Goal: Check status: Check status

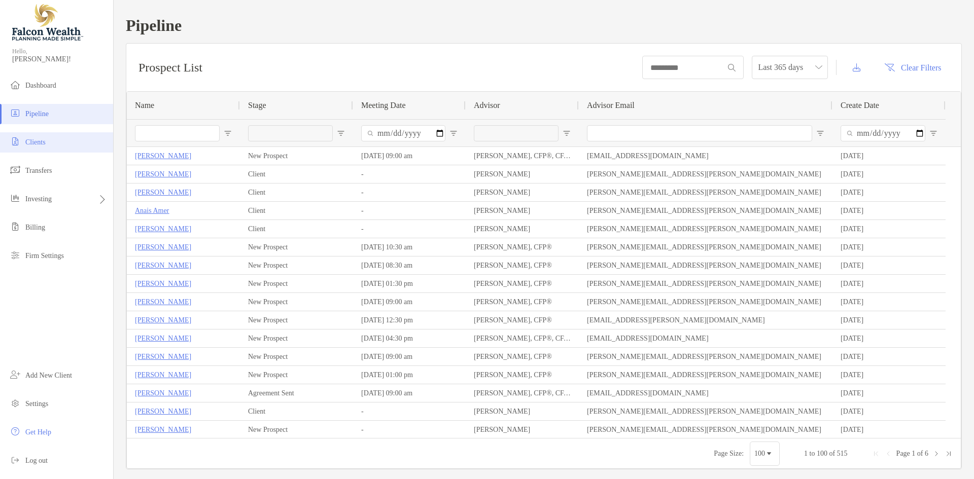
click at [47, 149] on li "Clients" at bounding box center [56, 142] width 113 height 20
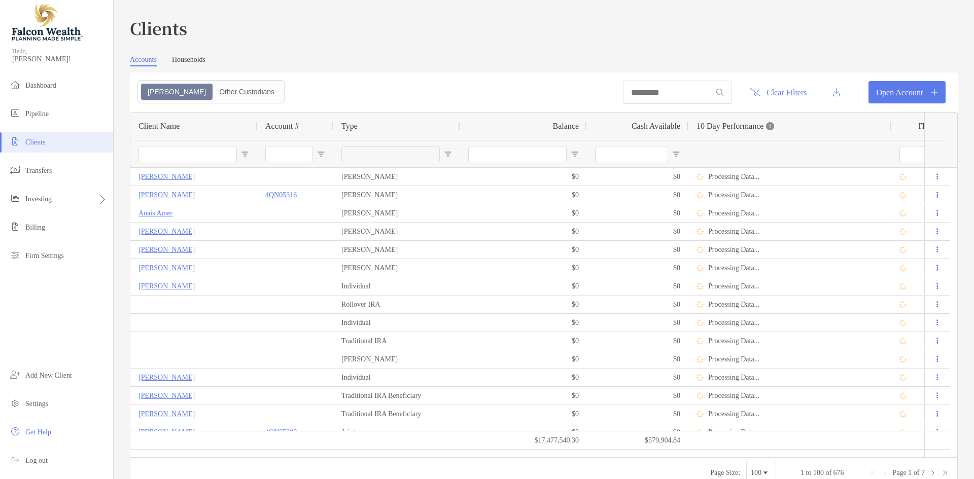
click at [195, 150] on input "Client Name Filter Input" at bounding box center [187, 154] width 98 height 16
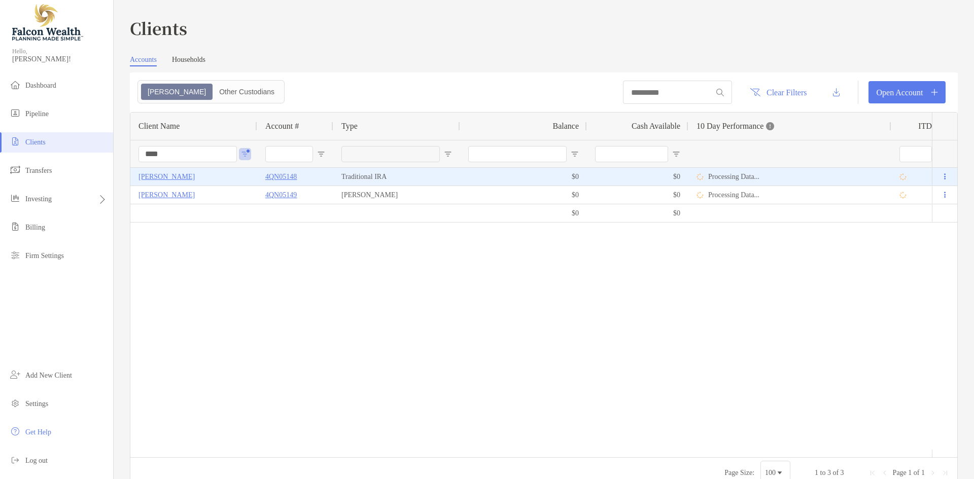
type input "****"
click at [289, 178] on p "4QN05148" at bounding box center [280, 176] width 31 height 13
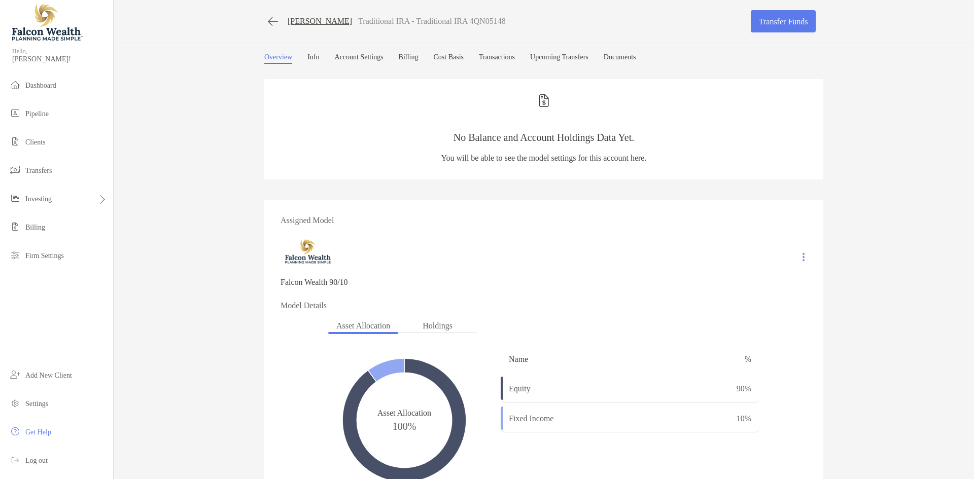
click at [190, 151] on div "[PERSON_NAME] Traditional IRA - Traditional IRA 4QN05148 Transfer Funds Overvie…" at bounding box center [544, 361] width 860 height 723
click at [276, 21] on button "button" at bounding box center [272, 21] width 17 height 19
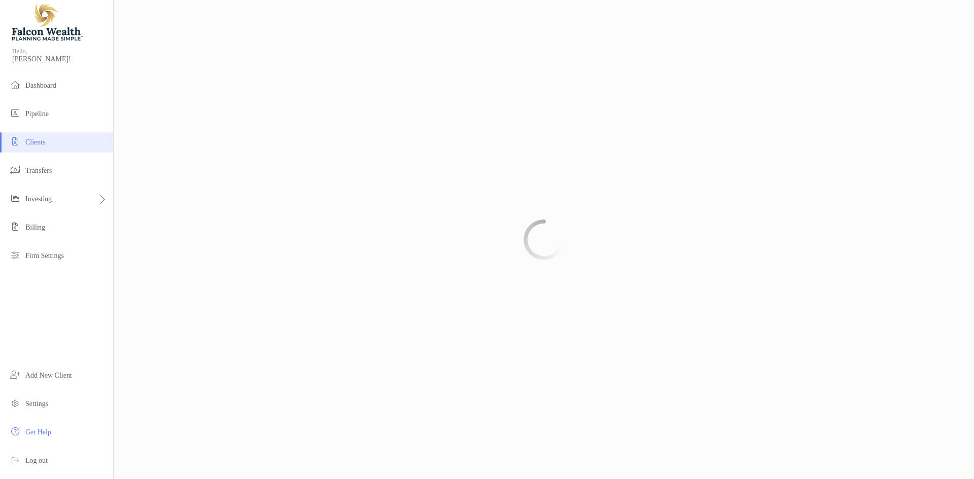
click at [190, 66] on div at bounding box center [544, 239] width 860 height 479
